Goal: Find specific page/section: Find specific page/section

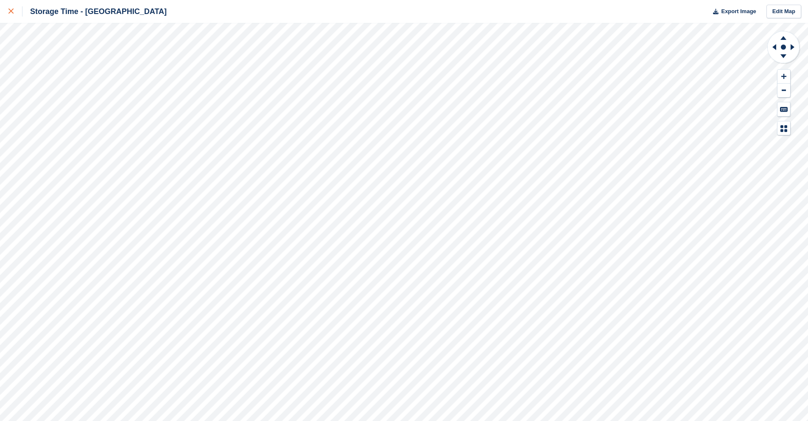
click at [16, 7] on div at bounding box center [15, 11] width 14 height 10
